Goal: Information Seeking & Learning: Find specific fact

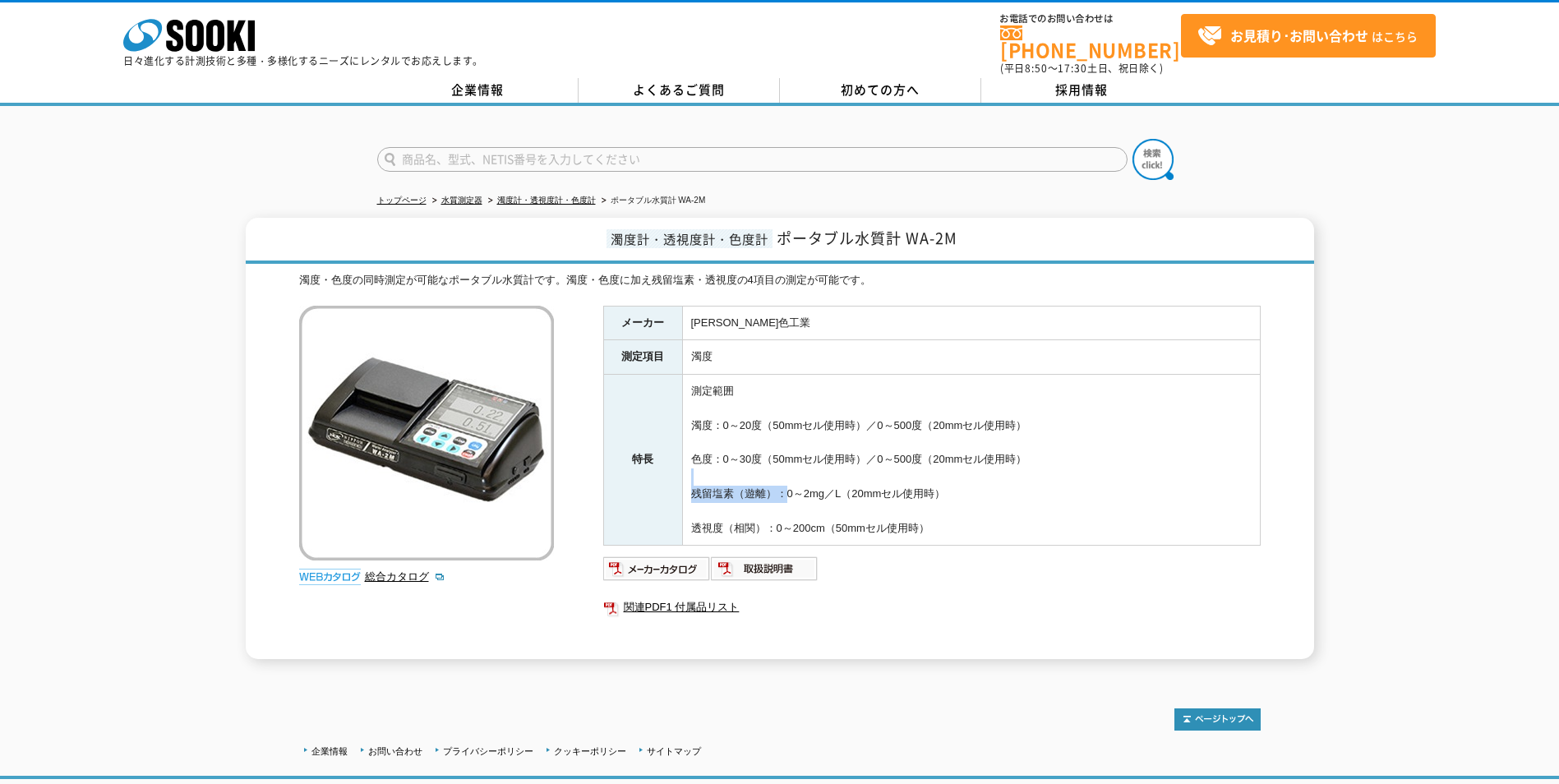
drag, startPoint x: 755, startPoint y: 472, endPoint x: 778, endPoint y: 482, distance: 25.1
click at [778, 482] on td "測定範囲 濁度：0～20度（50mmセル使用時）／0～500度（20mmセル使用時） 色度：0～30度（50mmセル使用時）／0～500度（20mmセル使用時…" at bounding box center [971, 460] width 578 height 171
drag, startPoint x: 778, startPoint y: 482, endPoint x: 763, endPoint y: 495, distance: 19.8
click at [763, 495] on td "測定範囲 濁度：0～20度（50mmセル使用時）／0～500度（20mmセル使用時） 色度：0～30度（50mmセル使用時）／0～500度（20mmセル使用時…" at bounding box center [971, 460] width 578 height 171
click at [706, 502] on td "測定範囲 濁度：0～20度（50mmセル使用時）／0～500度（20mmセル使用時） 色度：0～30度（50mmセル使用時）／0～500度（20mmセル使用時…" at bounding box center [971, 460] width 578 height 171
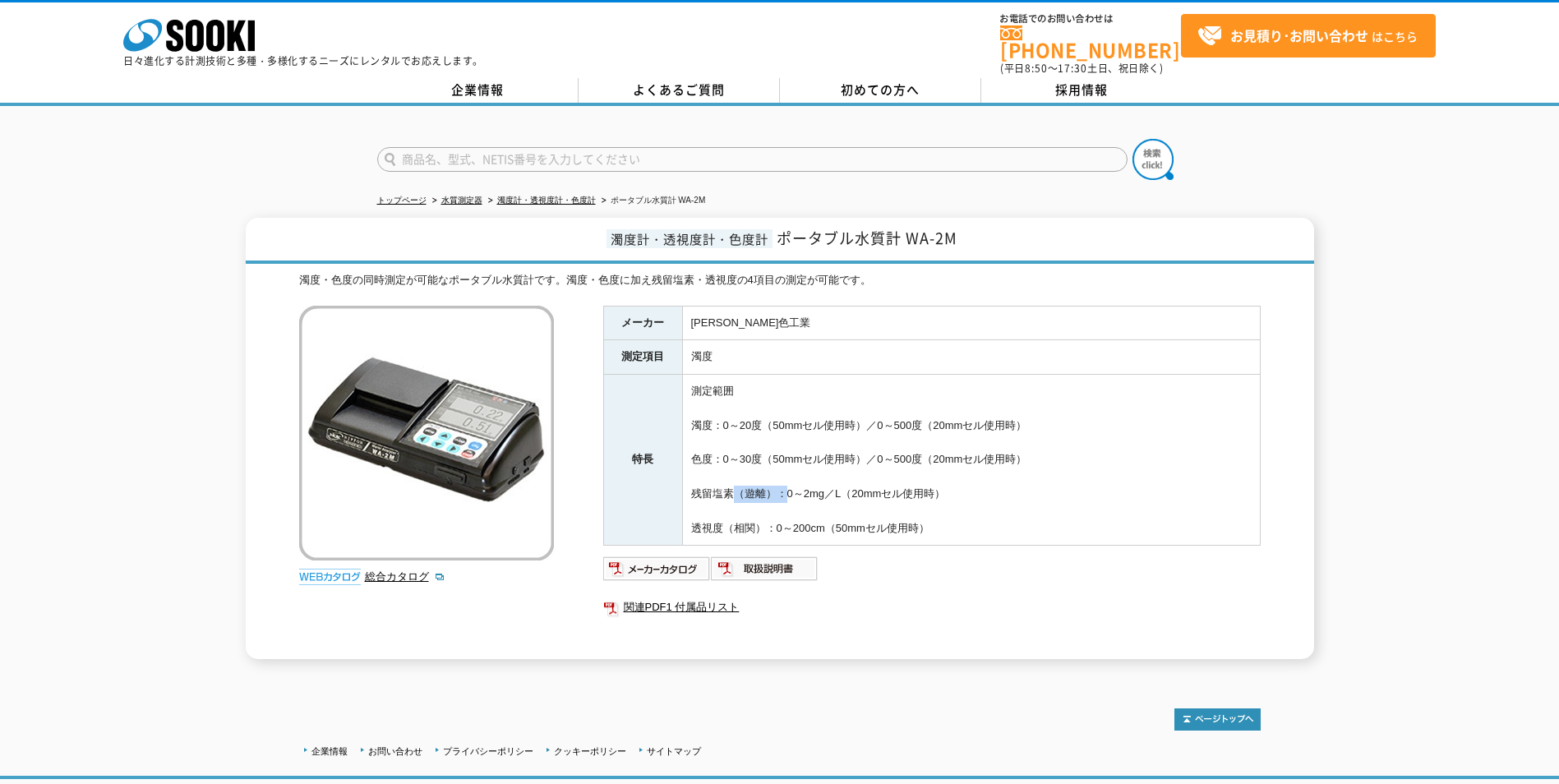
drag, startPoint x: 762, startPoint y: 485, endPoint x: 780, endPoint y: 486, distance: 18.0
click at [780, 486] on td "測定範囲 濁度：0～20度（50mmセル使用時）／0～500度（20mmセル使用時） 色度：0～30度（50mmセル使用時）／0～500度（20mmセル使用時…" at bounding box center [971, 460] width 578 height 171
click at [782, 484] on td "測定範囲 濁度：0～20度（50mmセル使用時）／0～500度（20mmセル使用時） 色度：0～30度（50mmセル使用時）／0～500度（20mmセル使用時…" at bounding box center [971, 460] width 578 height 171
click at [470, 409] on img at bounding box center [426, 433] width 255 height 255
click at [716, 598] on link "関連PDF1 付属品リスト" at bounding box center [932, 607] width 657 height 21
